Goal: Information Seeking & Learning: Learn about a topic

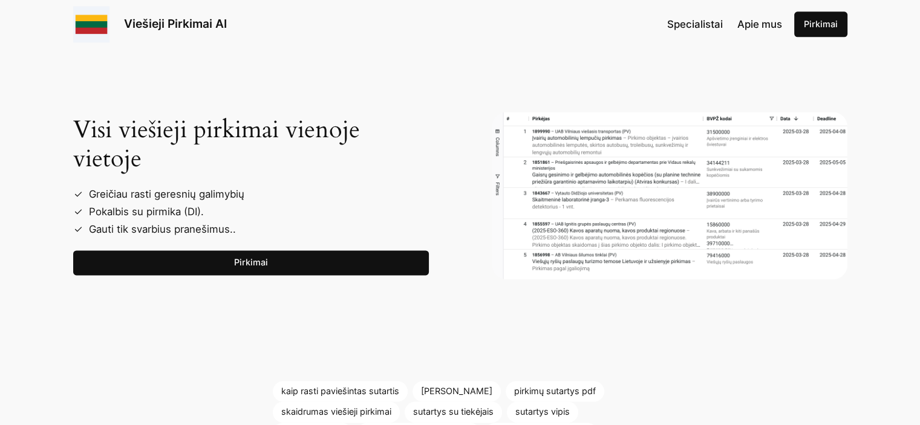
scroll to position [1573, 0]
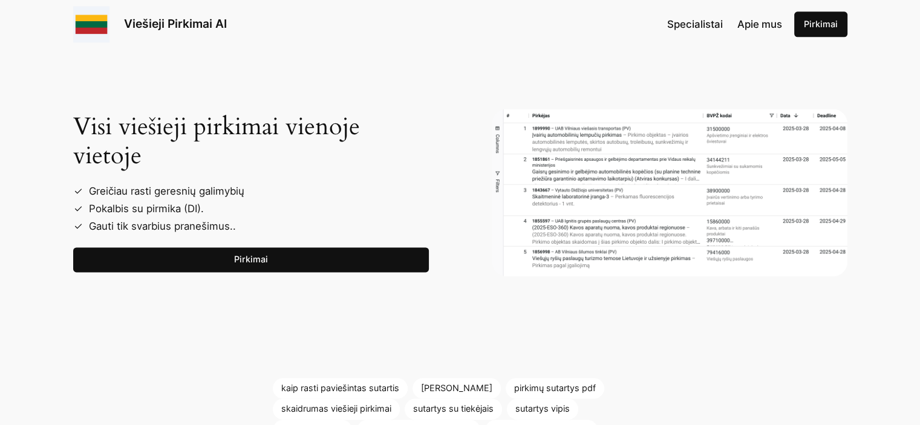
click at [278, 253] on link "Pirkimai" at bounding box center [251, 260] width 356 height 25
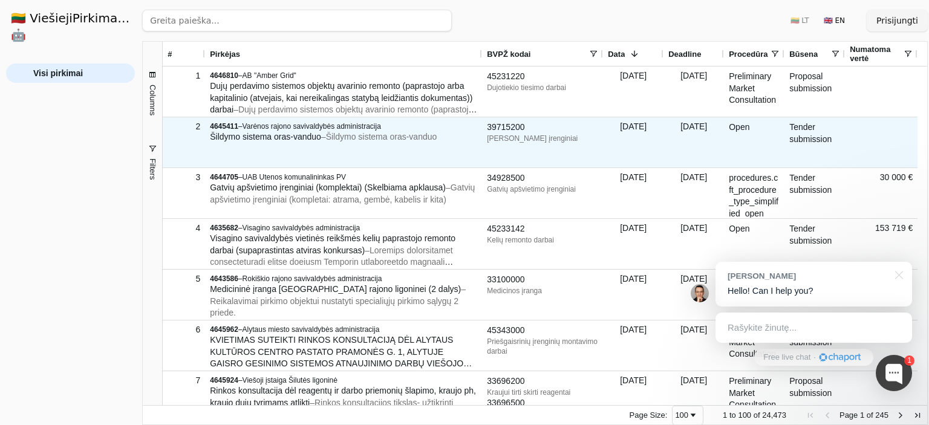
click at [296, 137] on span "Šildymo sistema oras-vanduo" at bounding box center [265, 137] width 111 height 10
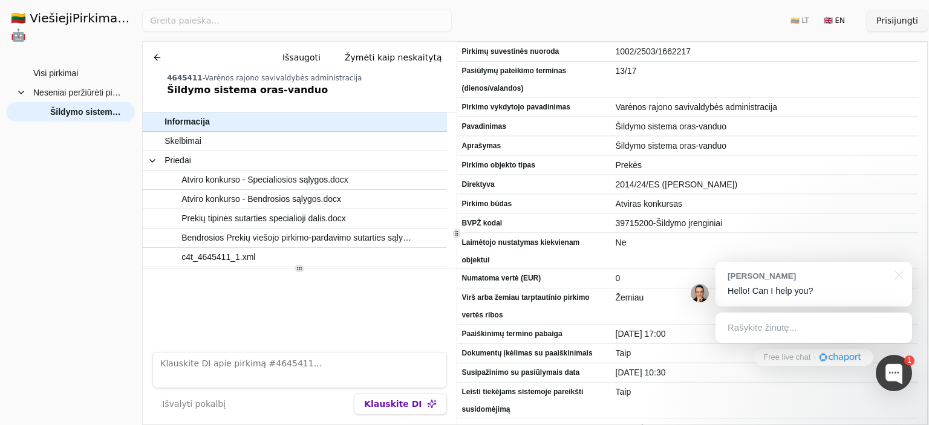
click at [157, 55] on button at bounding box center [157, 58] width 19 height 22
click at [0, 0] on button "Columns" at bounding box center [0, 0] width 0 height 0
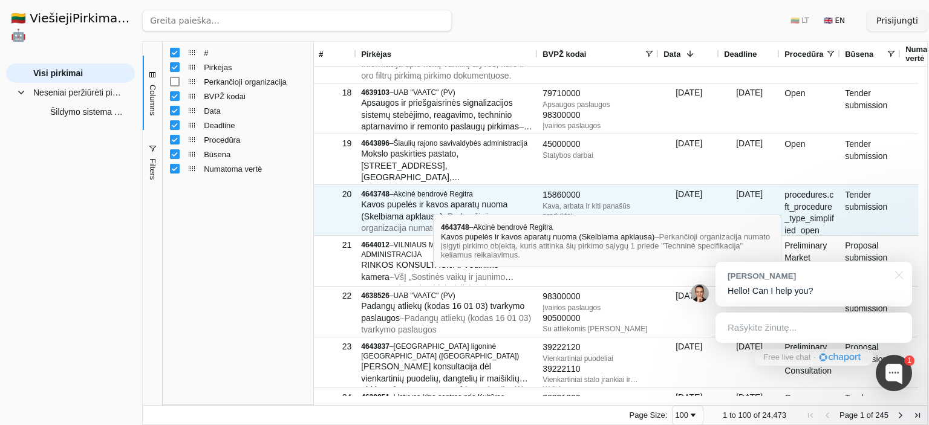
click at [433, 204] on span "Kavos pupelės ir kavos aparatų nuoma (Skelbiama apklausa)" at bounding box center [434, 211] width 146 height 22
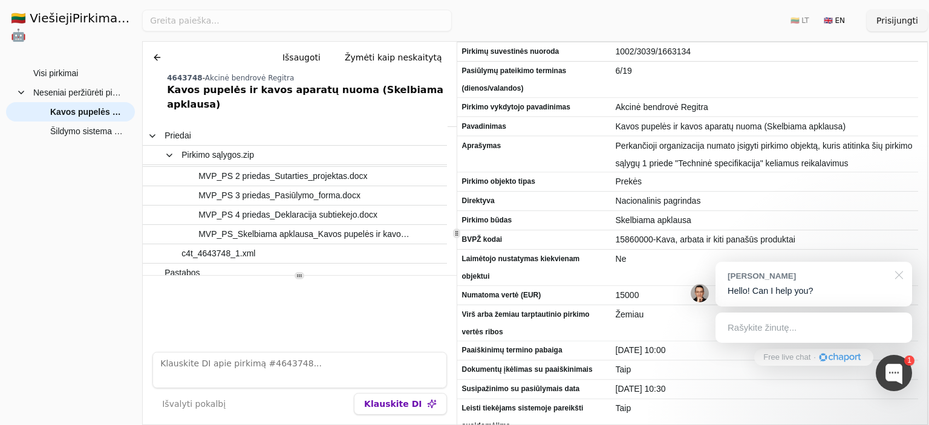
click at [899, 270] on div at bounding box center [897, 274] width 30 height 25
